Goal: Information Seeking & Learning: Learn about a topic

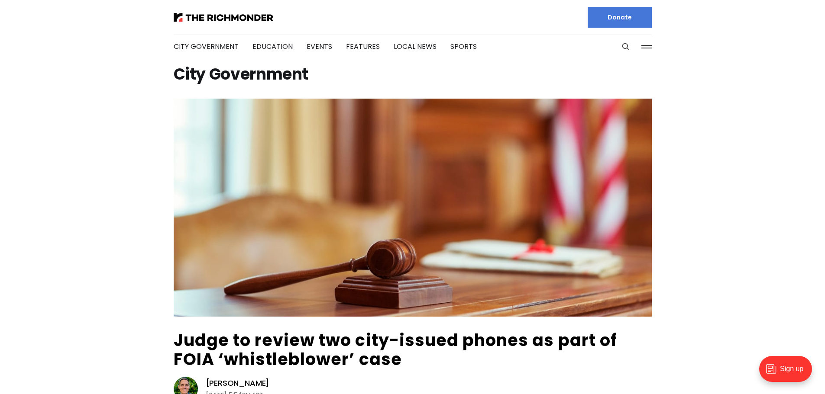
click at [181, 81] on h1 "City Government" at bounding box center [413, 75] width 478 height 14
click at [196, 17] on img at bounding box center [224, 17] width 100 height 9
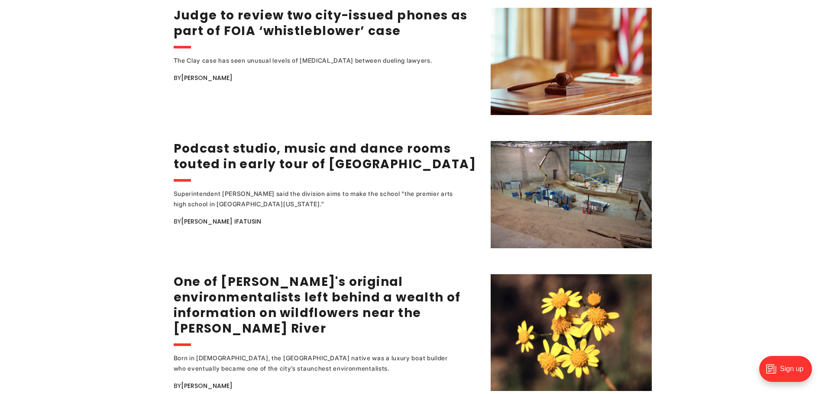
scroll to position [1342, 0]
